Goal: Find specific page/section: Find specific page/section

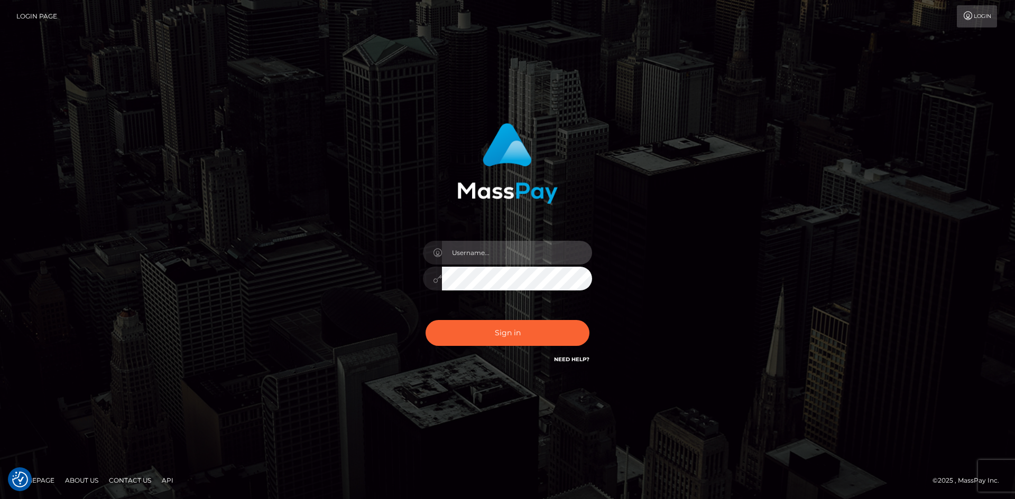
click at [477, 264] on input "text" at bounding box center [517, 253] width 150 height 24
type input "pranav"
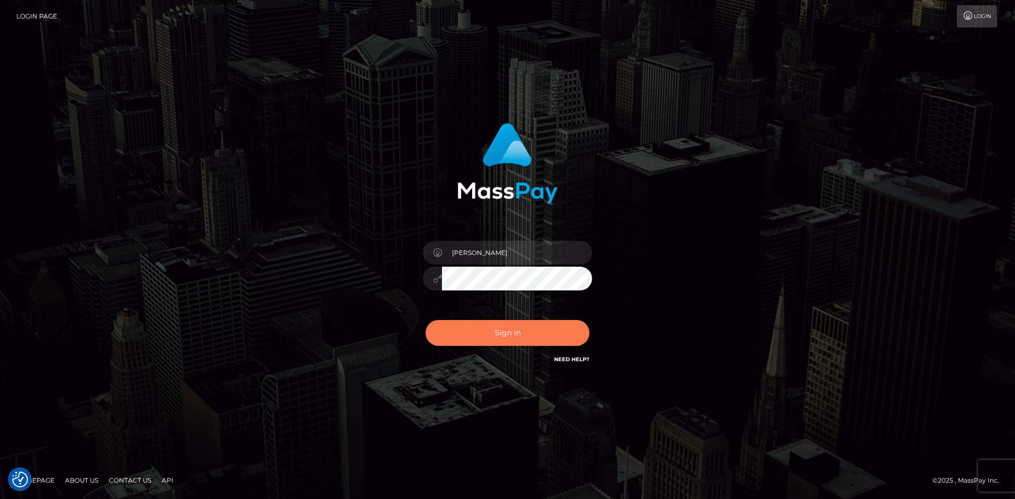
drag, startPoint x: 495, startPoint y: 334, endPoint x: 478, endPoint y: 351, distance: 23.5
click at [495, 334] on button "Sign in" at bounding box center [507, 333] width 164 height 26
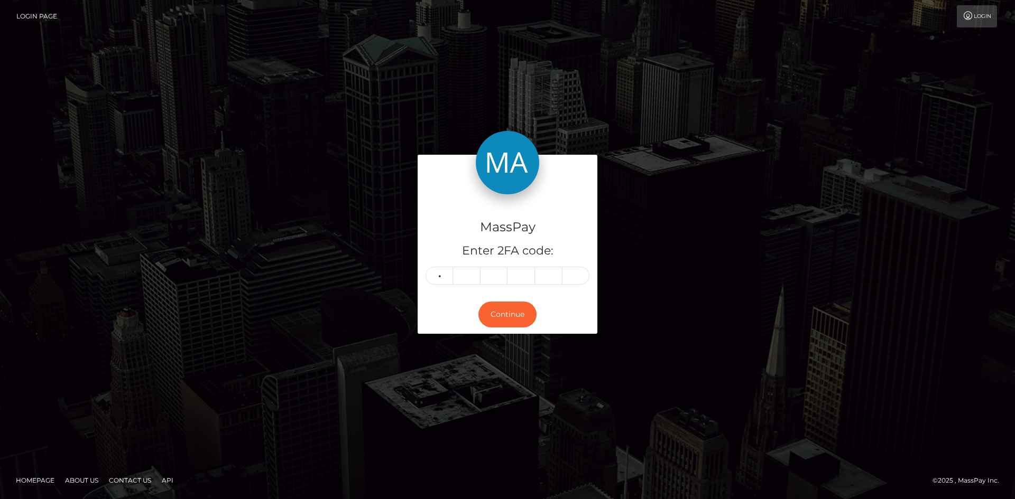
type input "4"
type input "9"
type input "0"
type input "3"
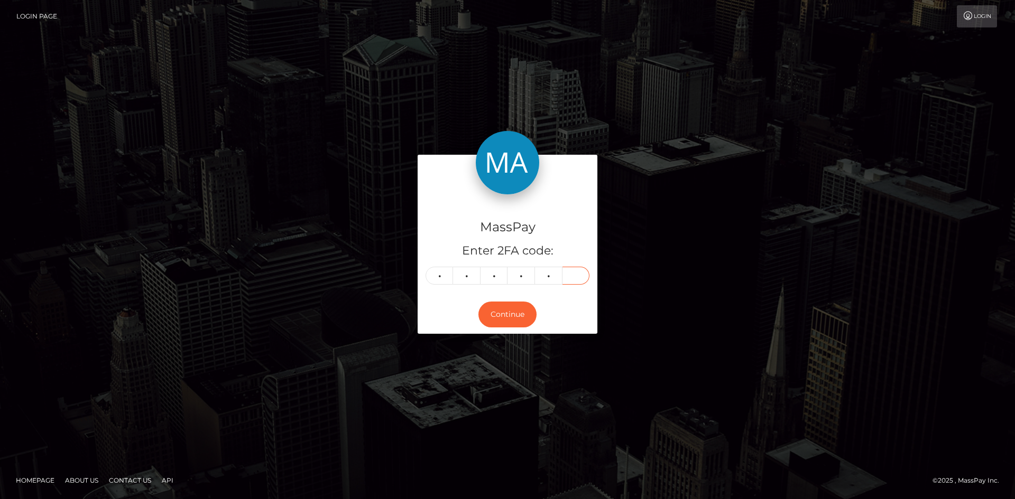
type input "9"
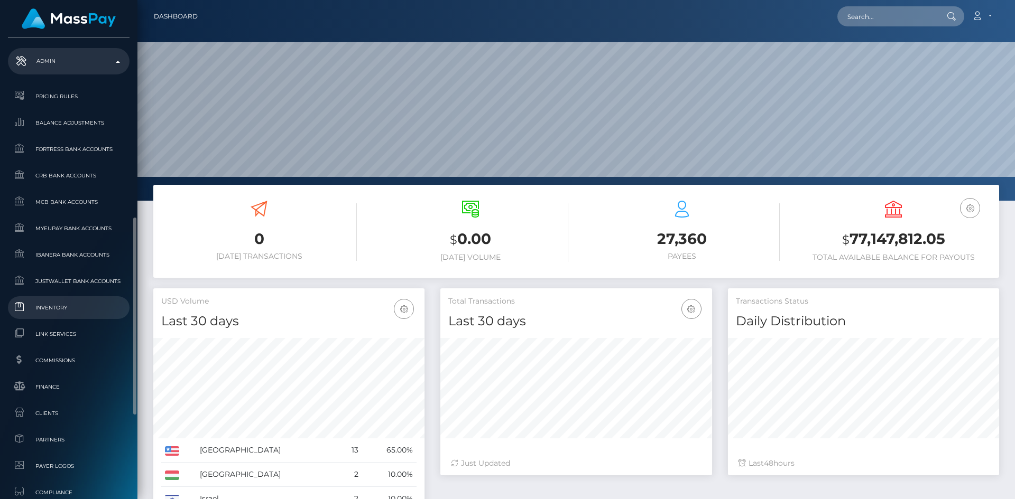
click at [58, 308] on span "Inventory" at bounding box center [68, 308] width 113 height 12
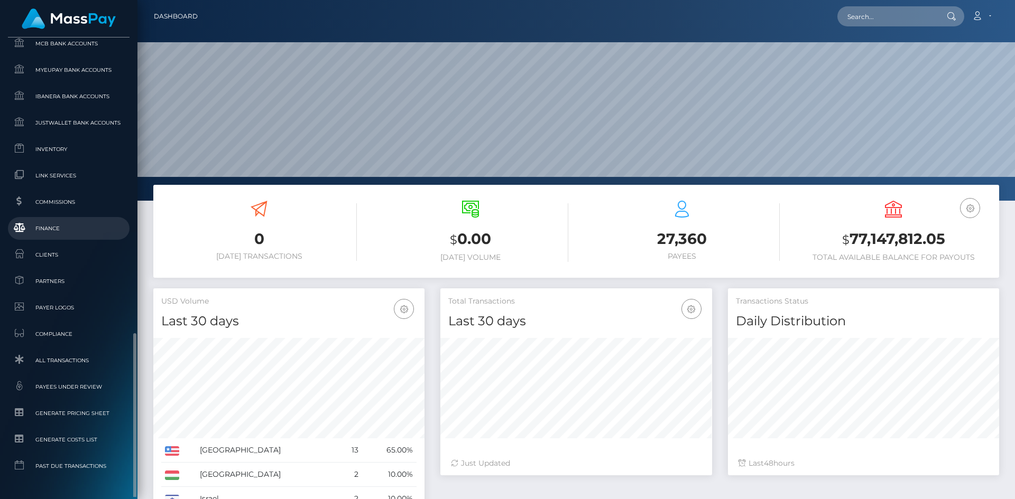
scroll to position [612, 0]
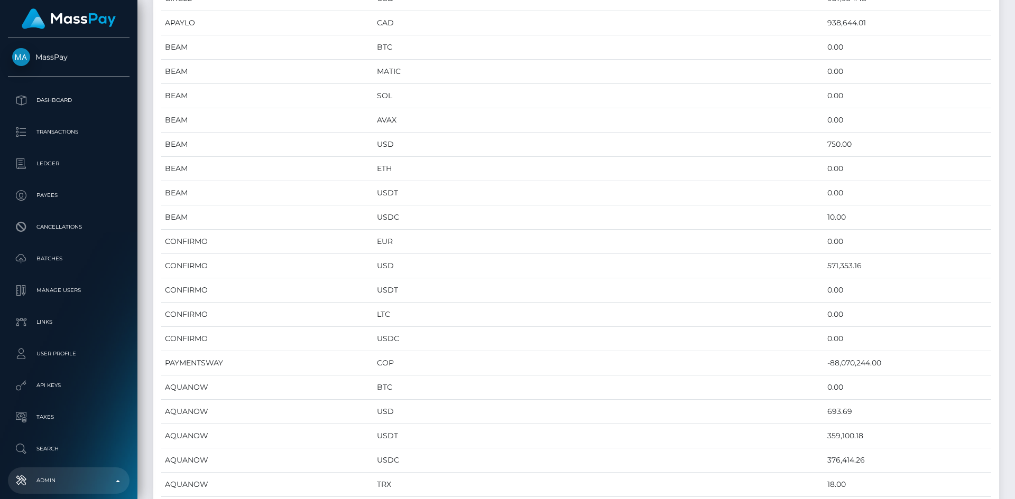
scroll to position [1081, 0]
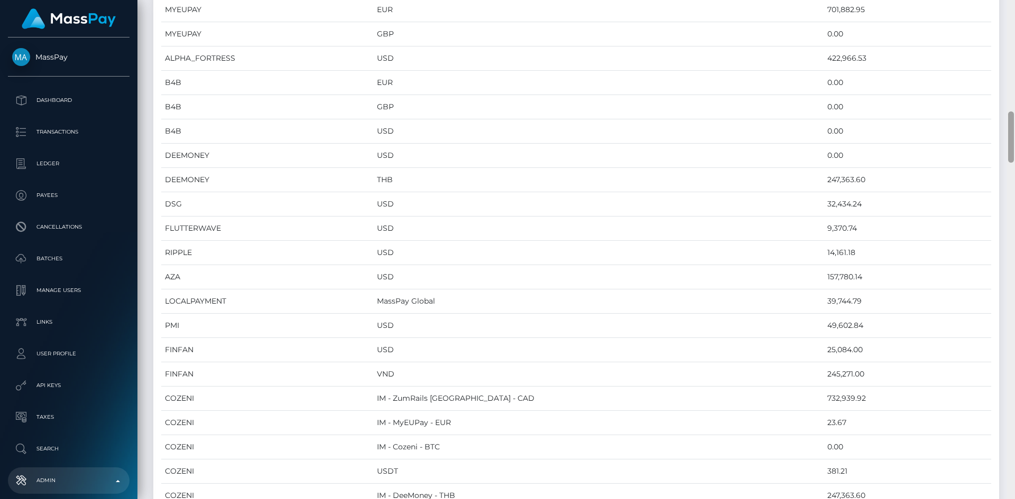
drag, startPoint x: 1014, startPoint y: 94, endPoint x: 1014, endPoint y: 458, distance: 364.2
click at [1014, 467] on div at bounding box center [1011, 249] width 8 height 499
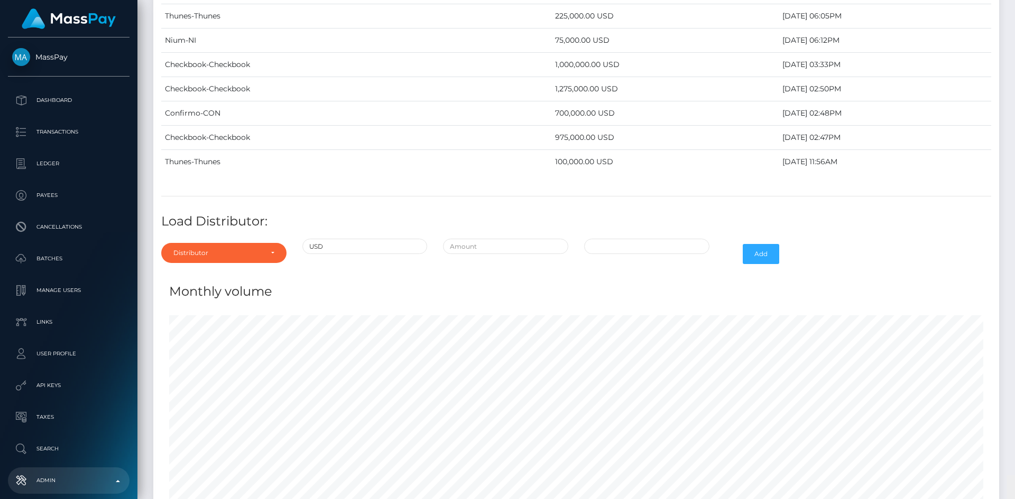
scroll to position [4341, 0]
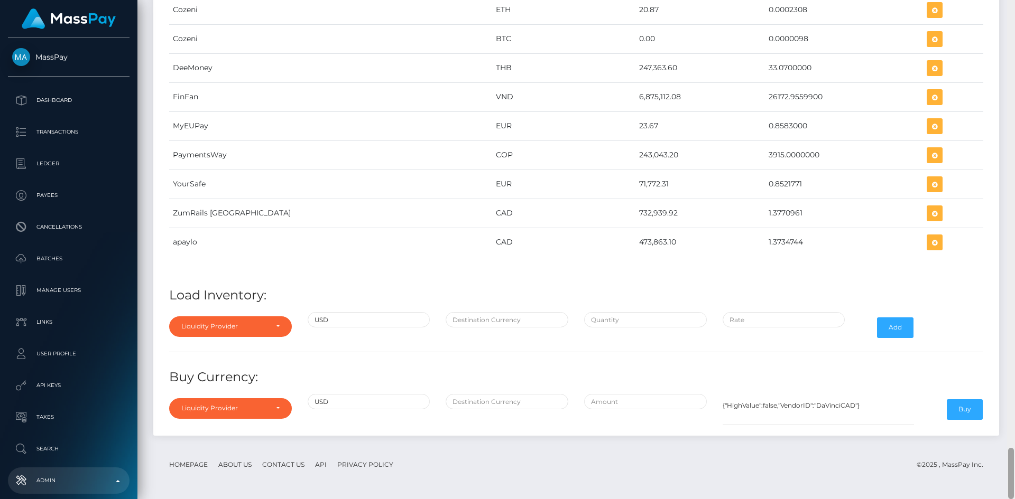
drag, startPoint x: 1012, startPoint y: 135, endPoint x: 1002, endPoint y: 483, distance: 347.4
click at [1002, 483] on div "Admin Inventory Loading... Loading..." at bounding box center [575, 249] width 877 height 499
